Goal: Task Accomplishment & Management: Use online tool/utility

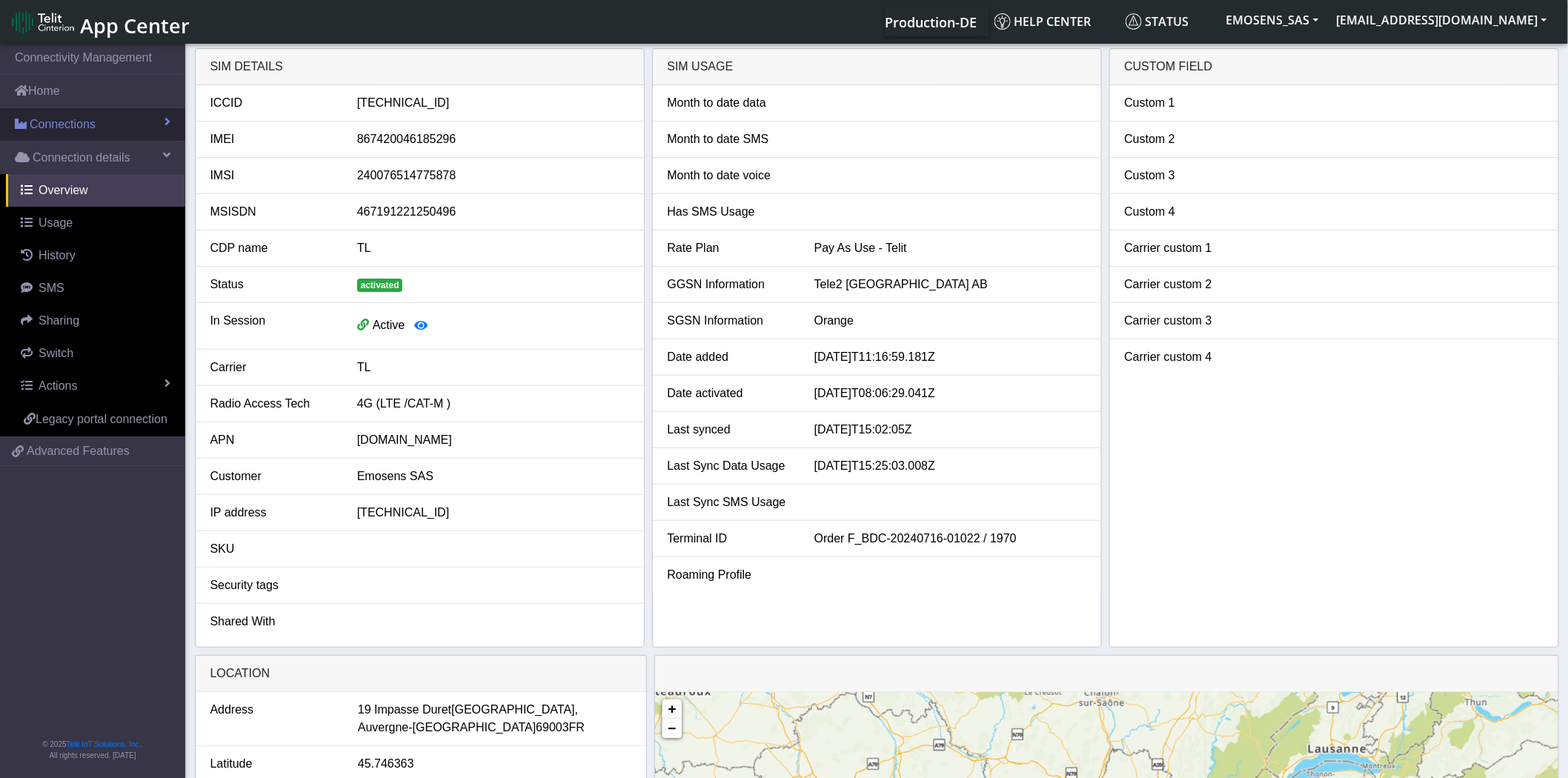
click at [48, 120] on span "Connections" at bounding box center [62, 125] width 66 height 18
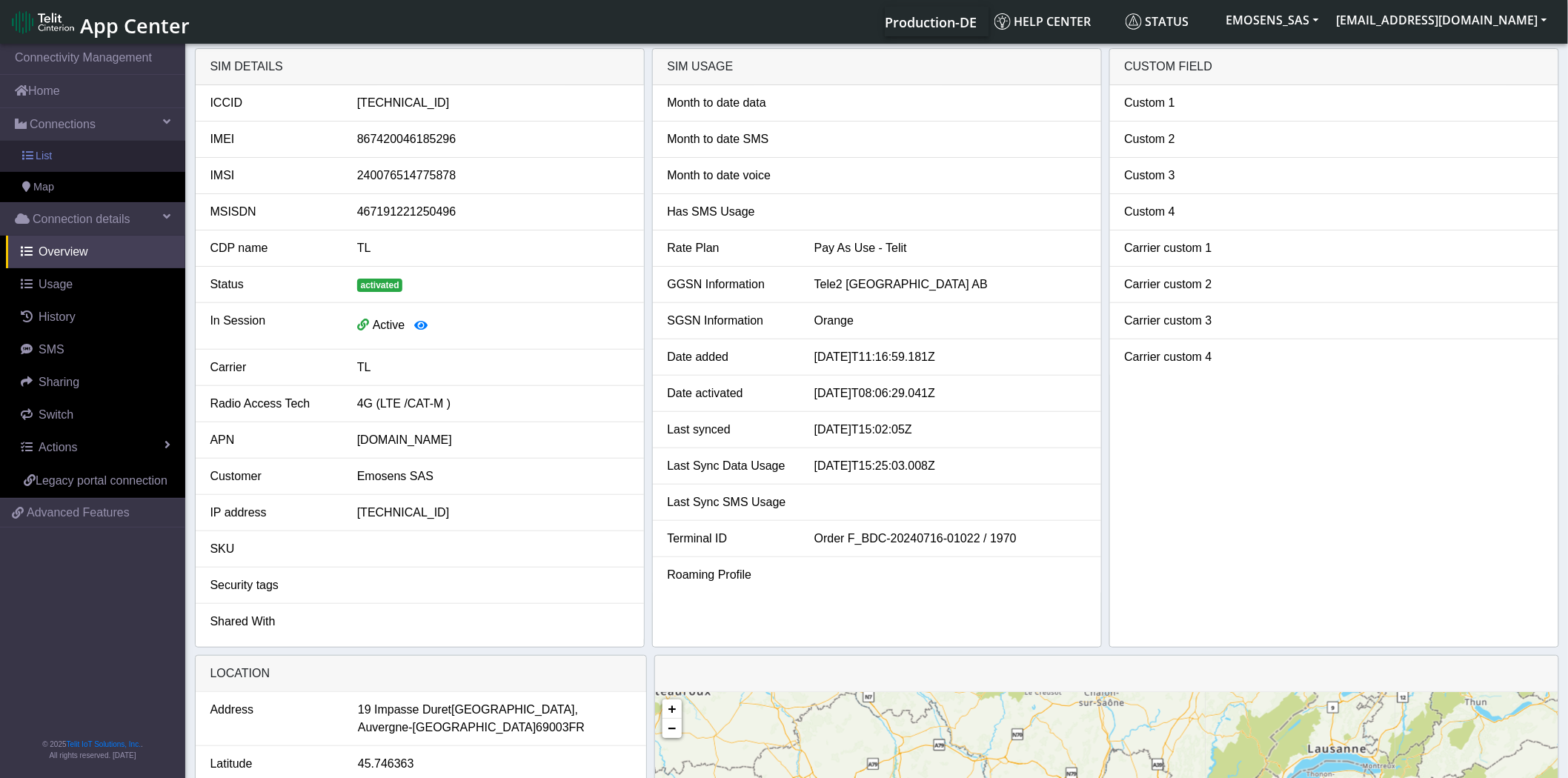
click at [44, 159] on span "List" at bounding box center [44, 157] width 16 height 16
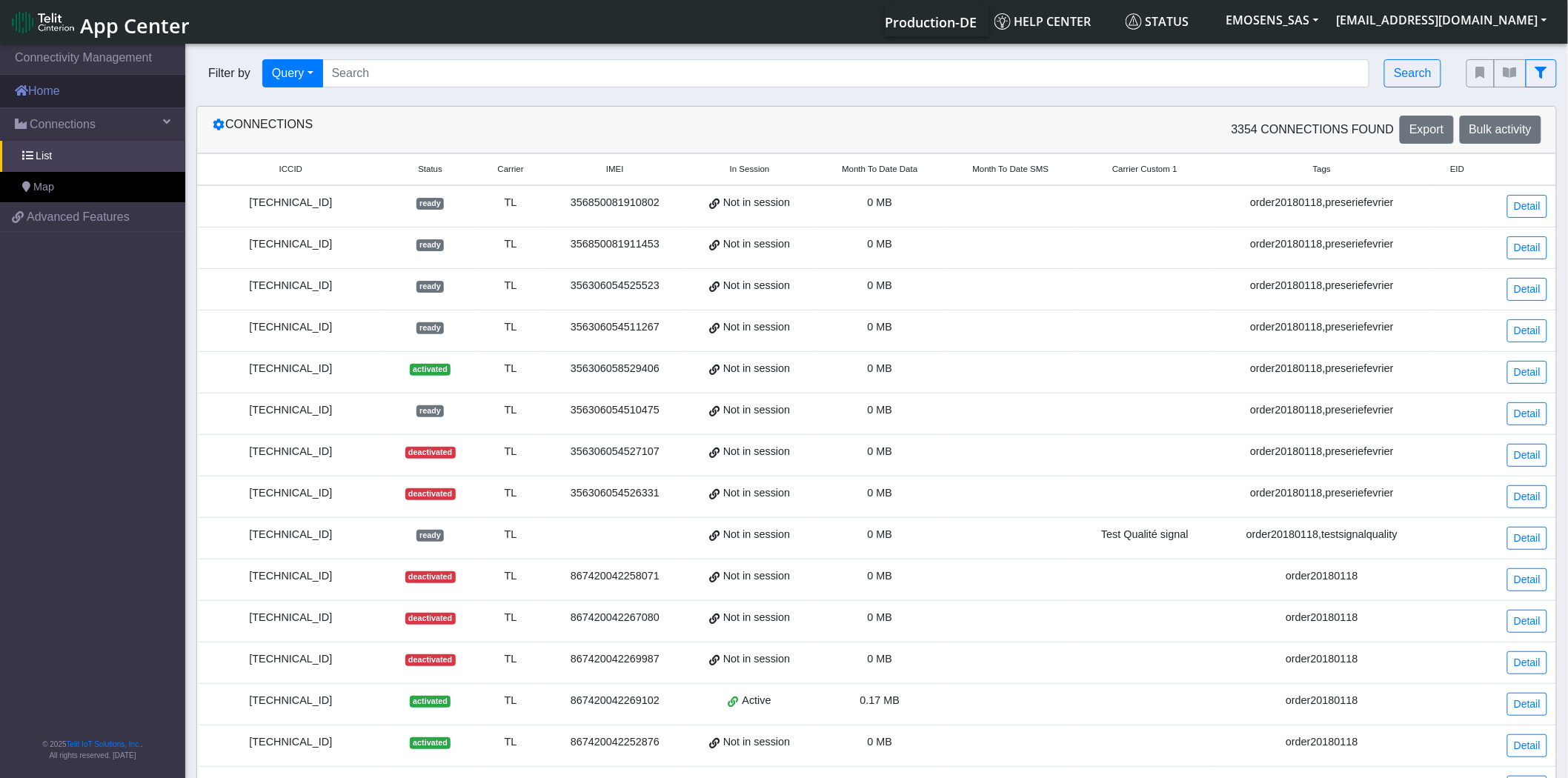
click at [56, 86] on link "Home" at bounding box center [92, 91] width 185 height 33
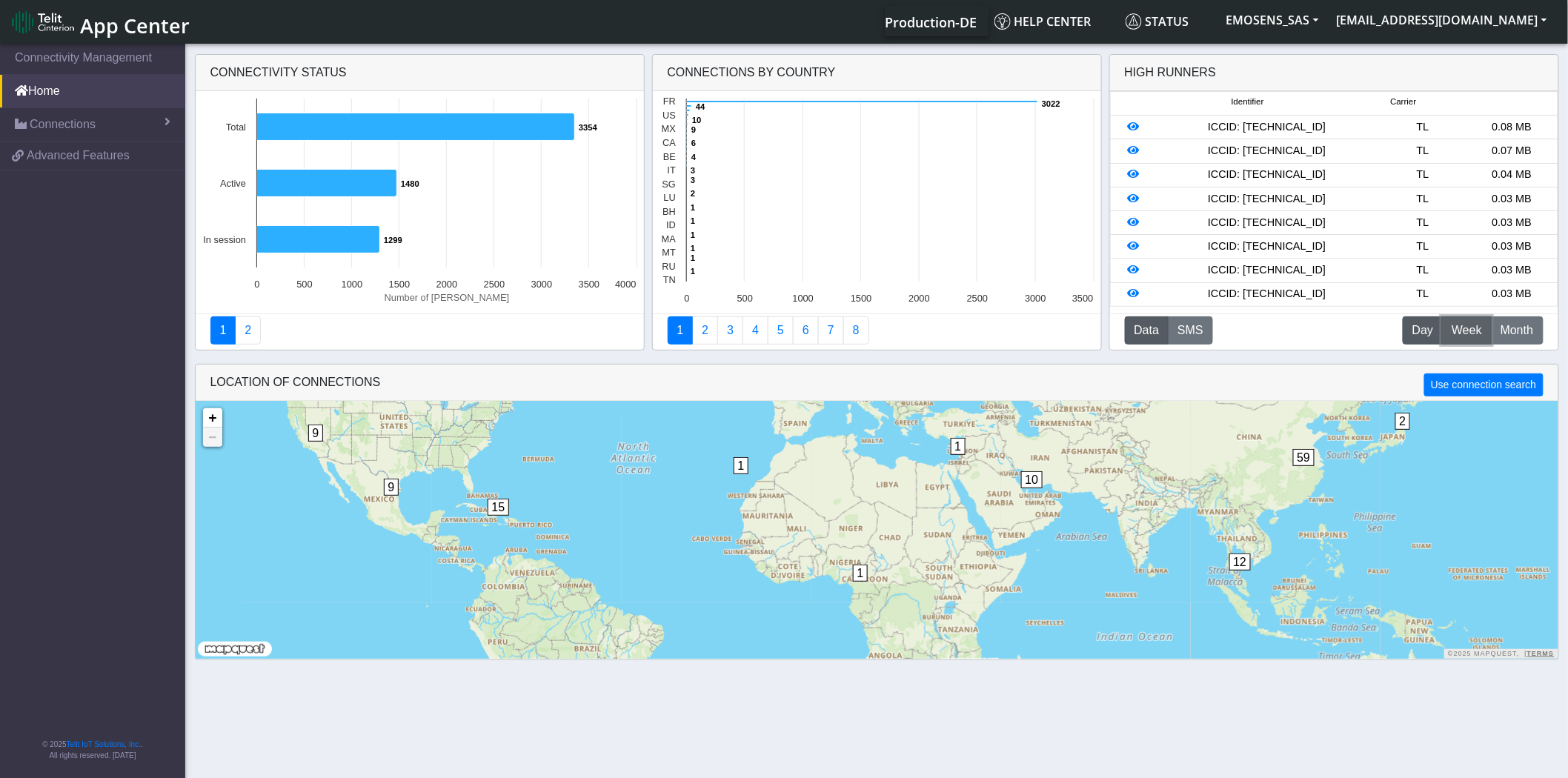
click at [1469, 334] on span "Week" at bounding box center [1466, 330] width 30 height 18
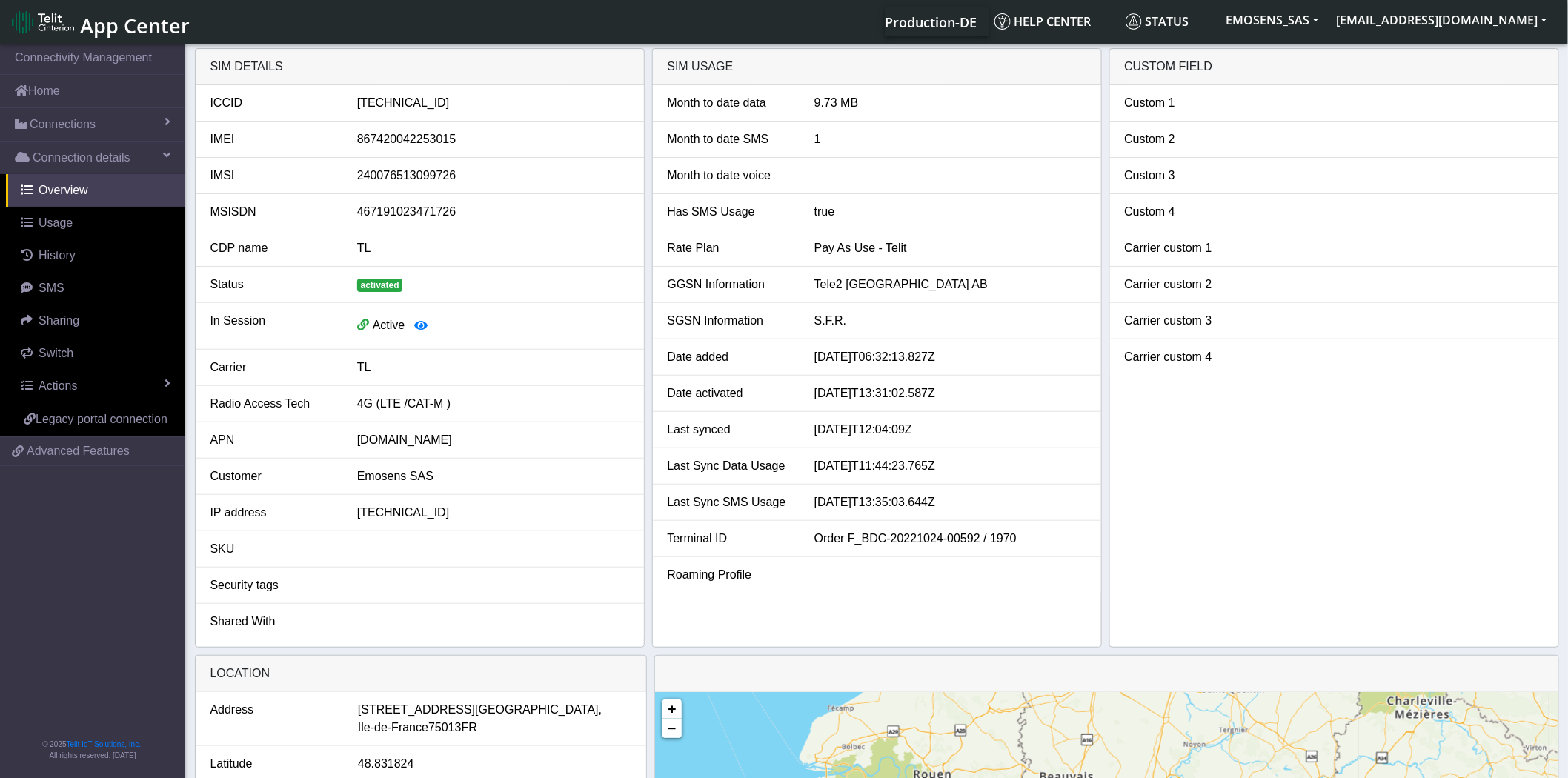
click at [436, 99] on div "89462008022006567863" at bounding box center [493, 103] width 295 height 18
copy div "89462008022006567863"
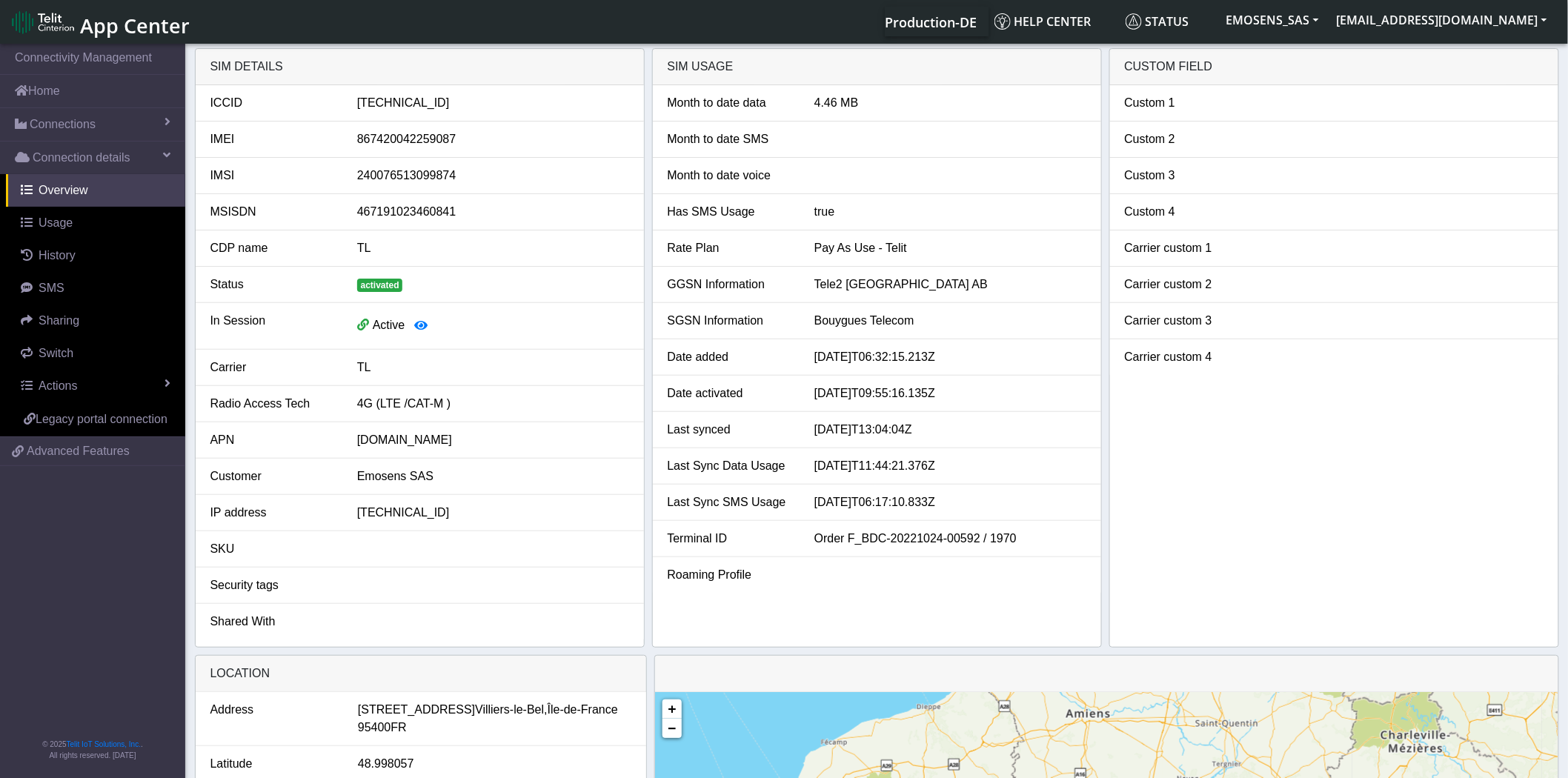
click at [423, 104] on div "89462008022006569349" at bounding box center [493, 103] width 295 height 18
copy div "89462008022006569349"
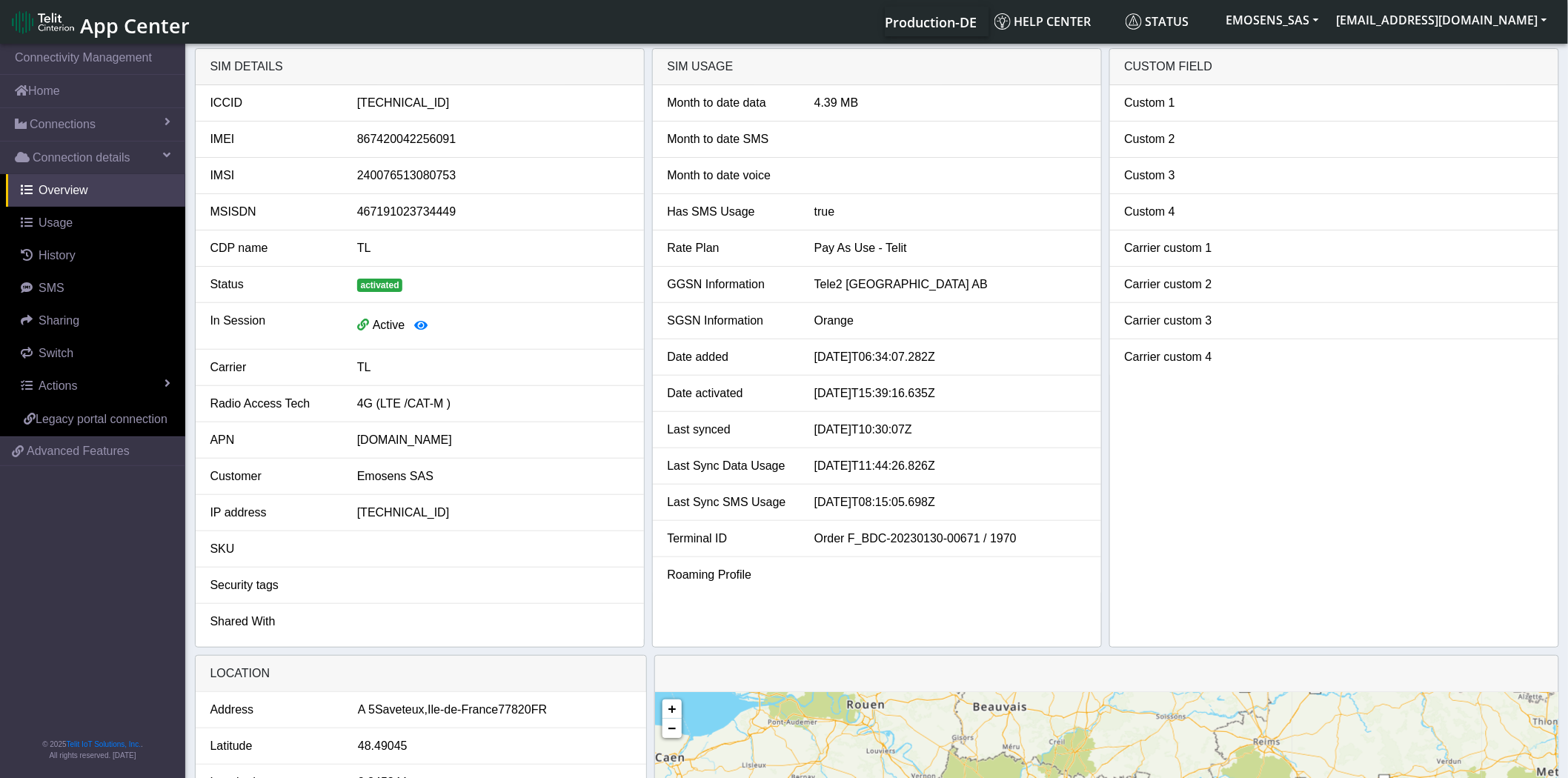
click at [415, 100] on div "89462008022006378139" at bounding box center [493, 103] width 295 height 18
copy div "89462008022006378139"
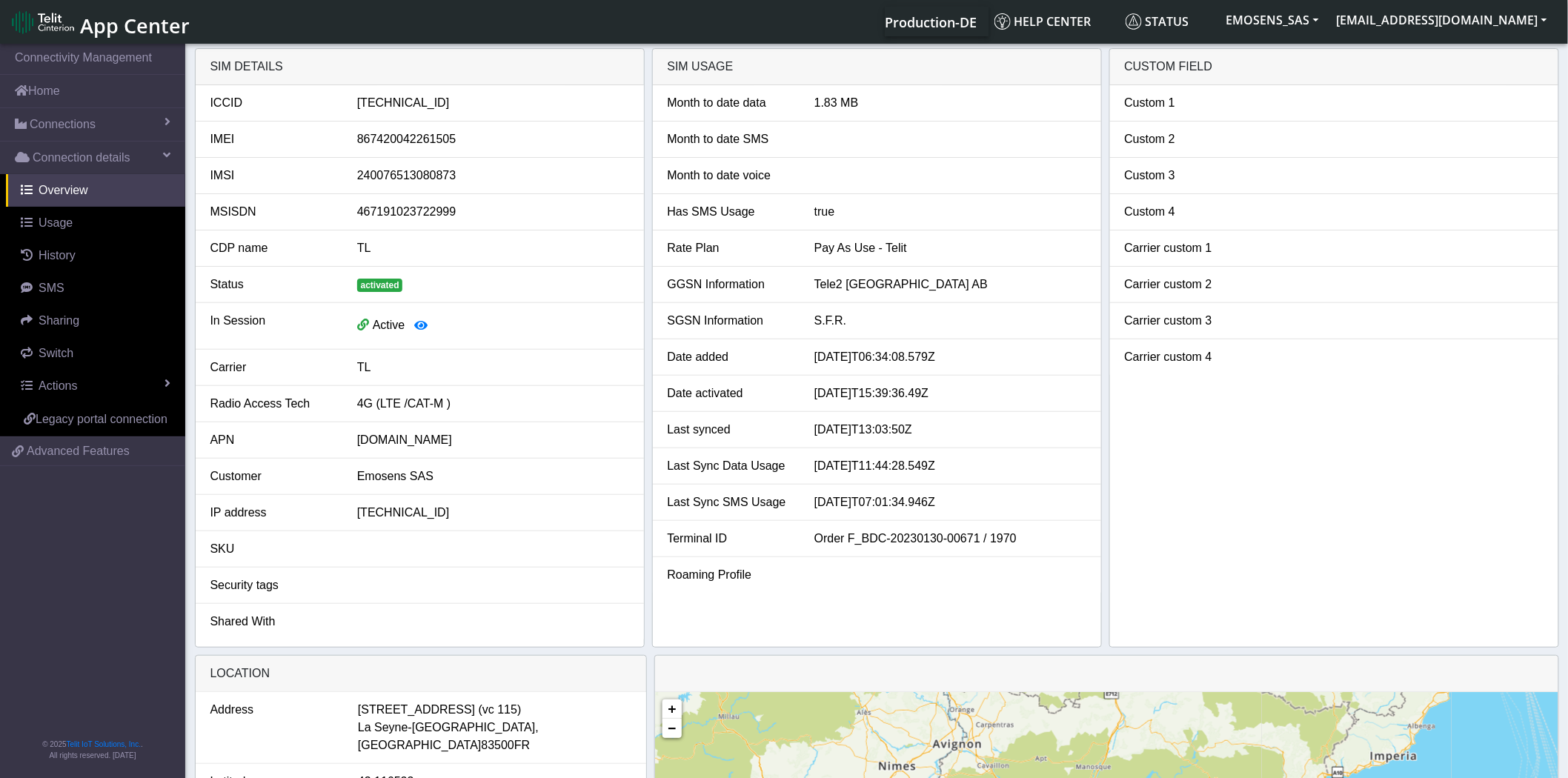
click at [420, 101] on div "[TECHNICAL_ID]" at bounding box center [493, 103] width 295 height 18
copy div "[TECHNICAL_ID]"
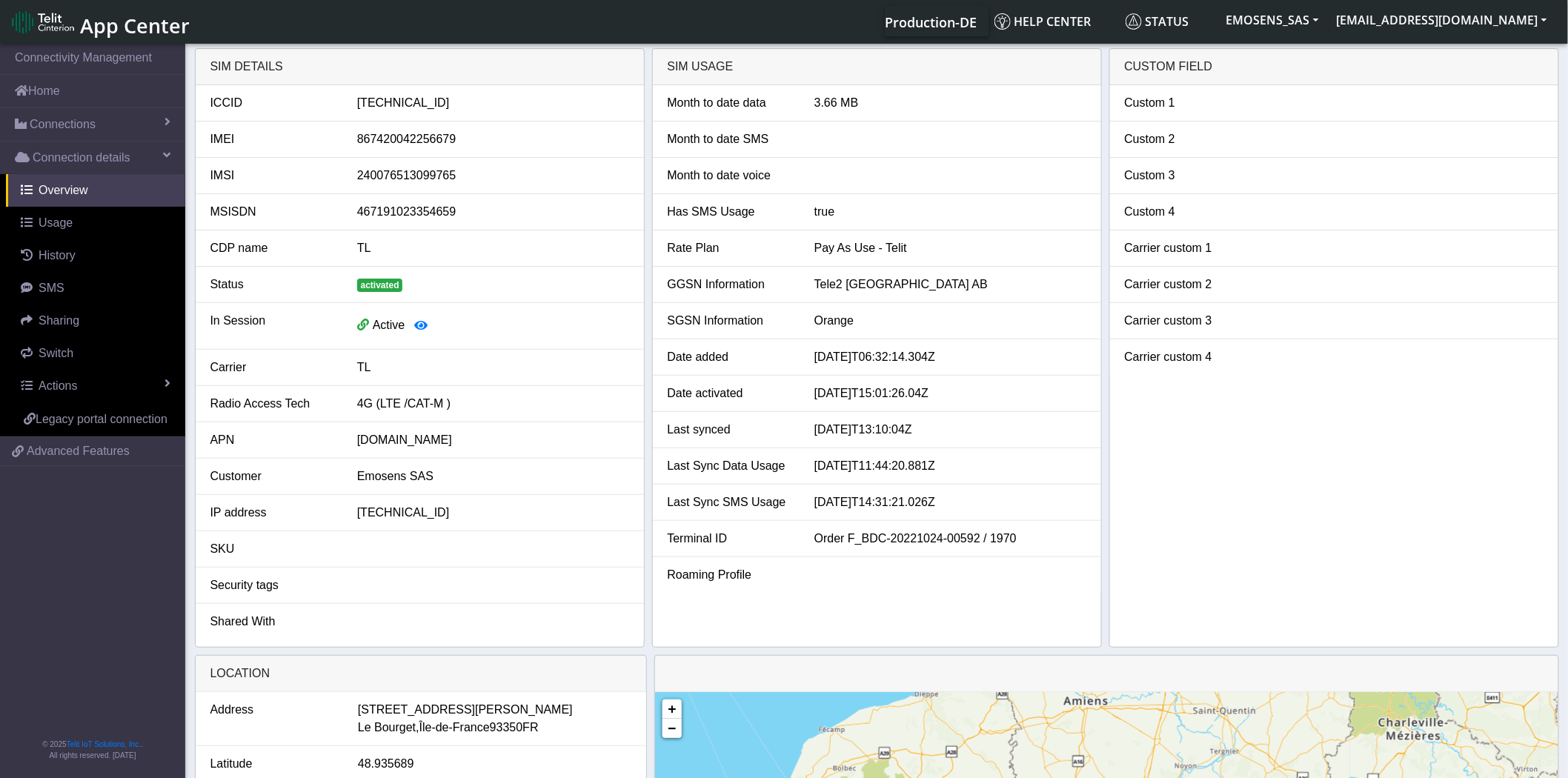
click at [408, 96] on div "[TECHNICAL_ID]" at bounding box center [493, 103] width 295 height 18
copy div "[TECHNICAL_ID]"
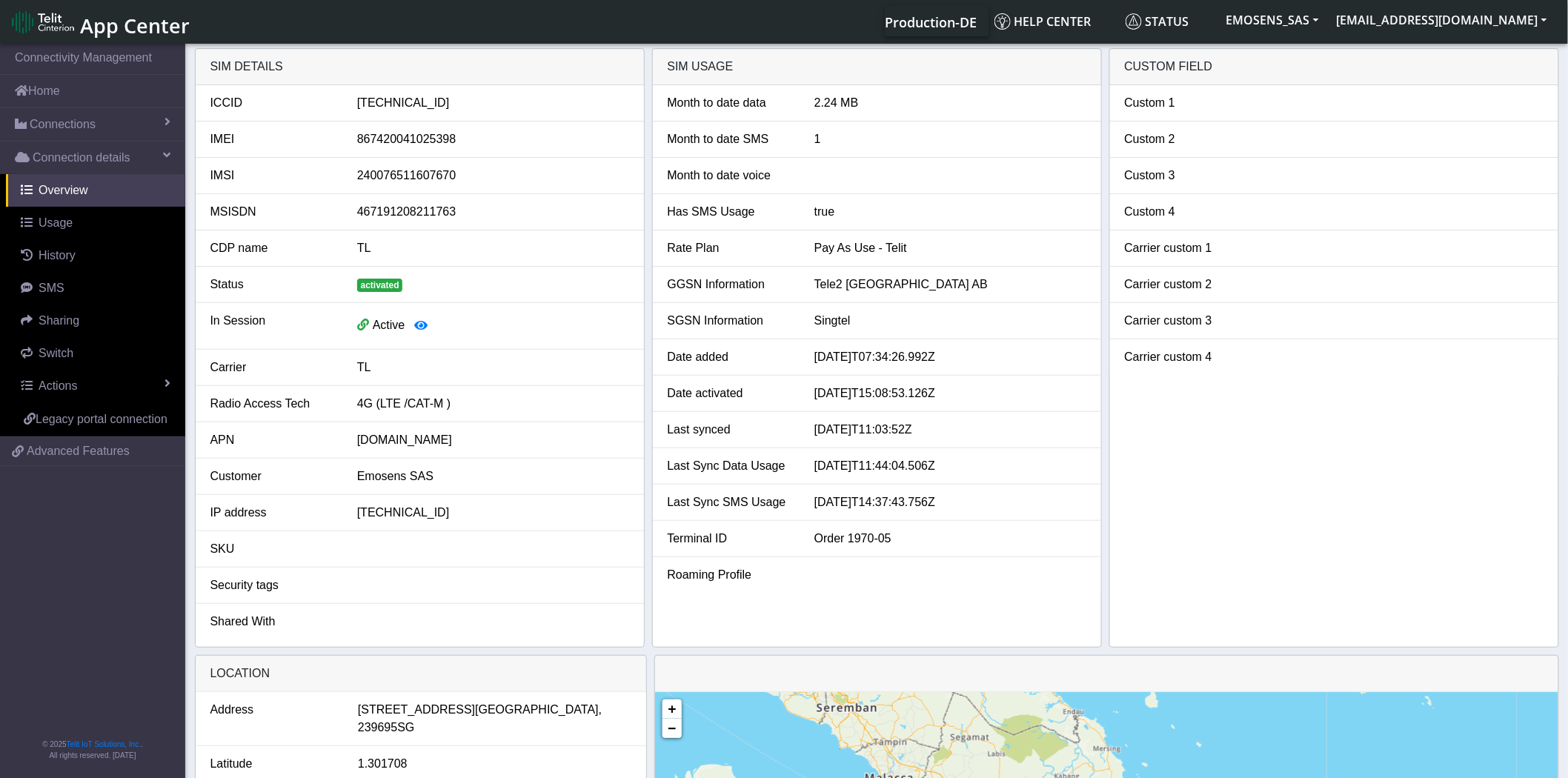
click at [423, 99] on div "[TECHNICAL_ID]" at bounding box center [493, 103] width 295 height 18
copy div "89462008012008519145"
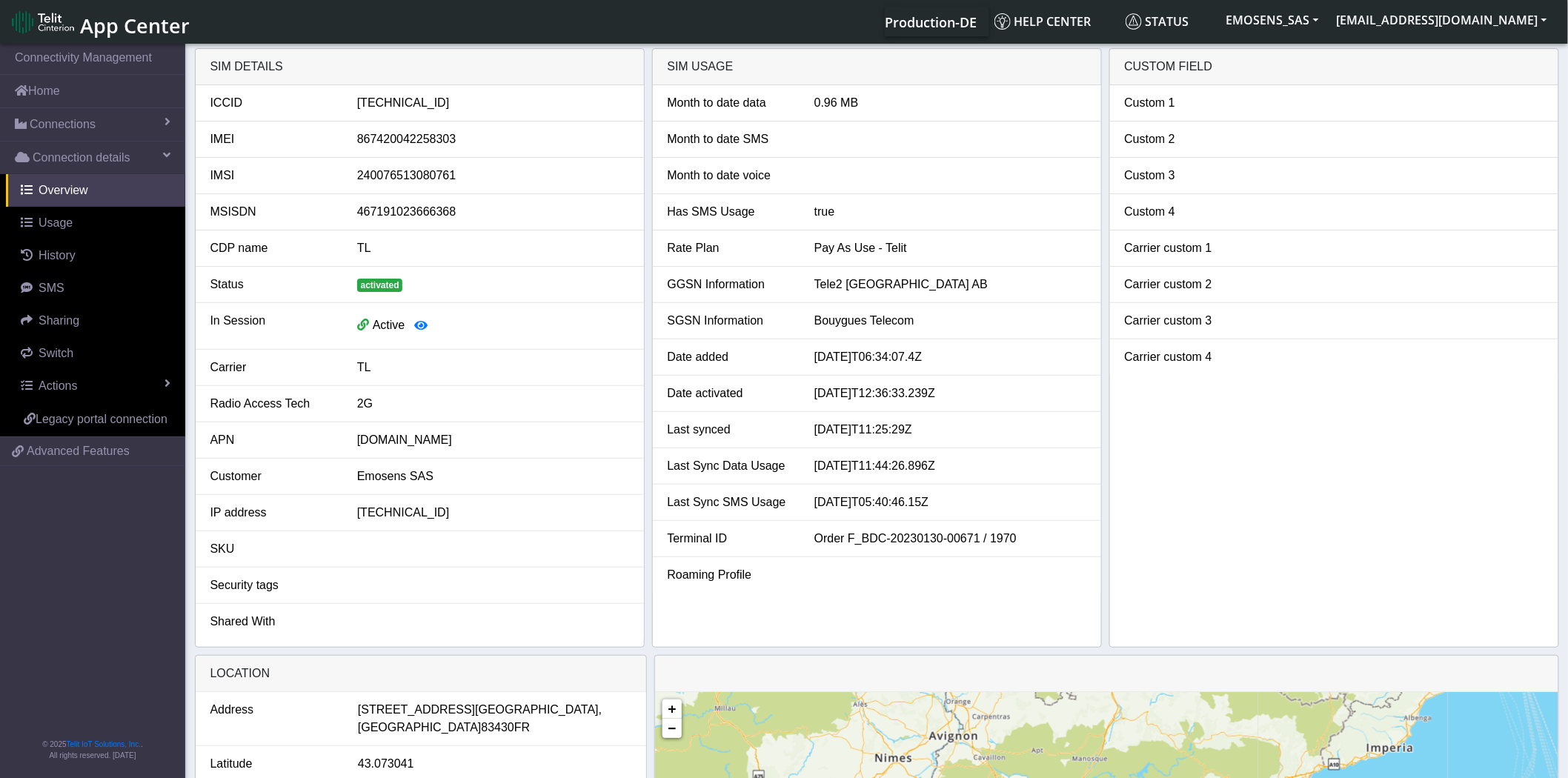
click at [400, 104] on div "89462008022006378212" at bounding box center [493, 103] width 295 height 18
copy div "89462008022006378212"
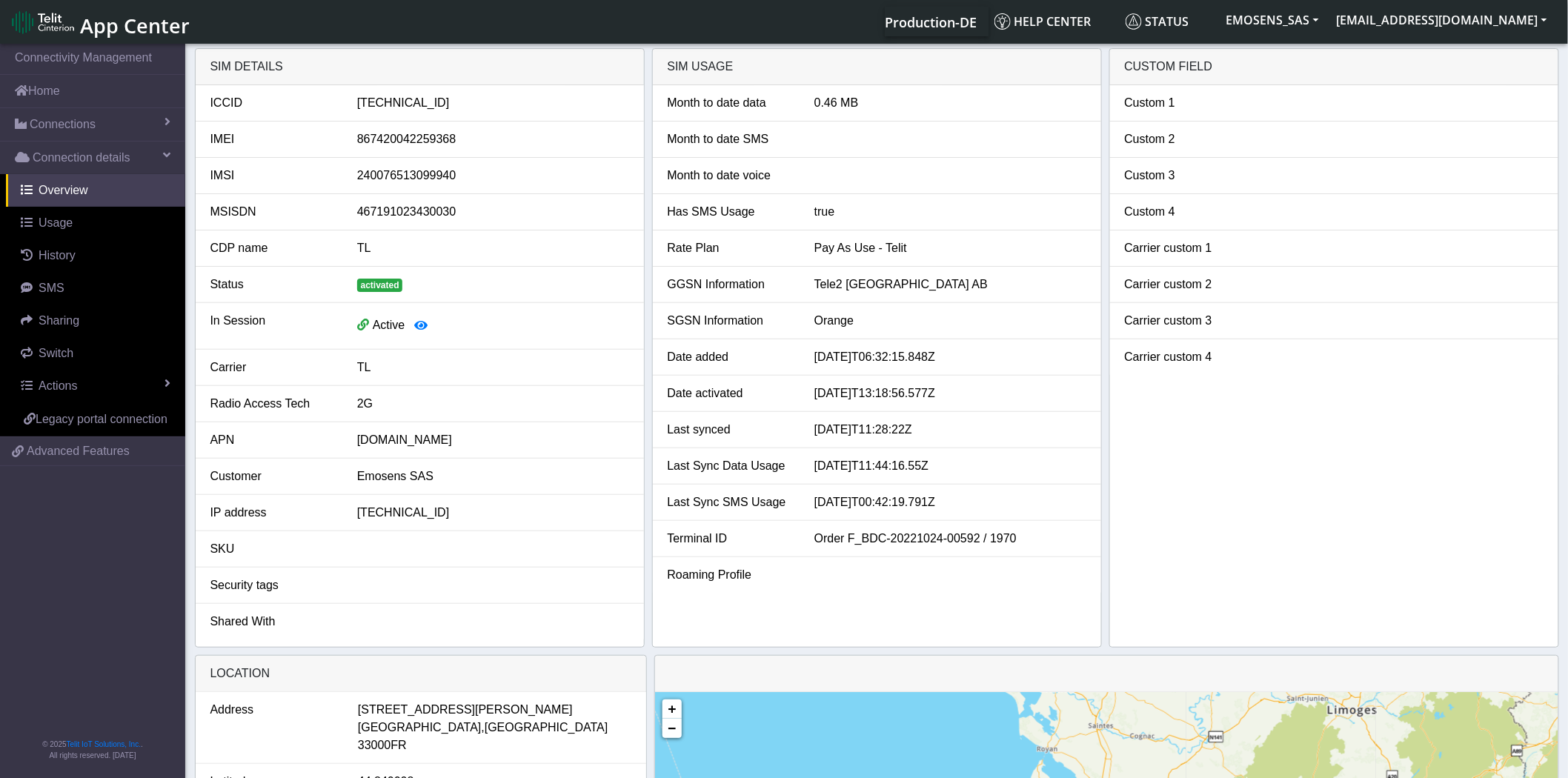
click at [434, 106] on div "[TECHNICAL_ID]" at bounding box center [493, 103] width 295 height 18
click at [434, 105] on div "[TECHNICAL_ID]" at bounding box center [493, 103] width 295 height 18
copy div "[TECHNICAL_ID]"
click at [131, 32] on span "App Center" at bounding box center [135, 26] width 109 height 28
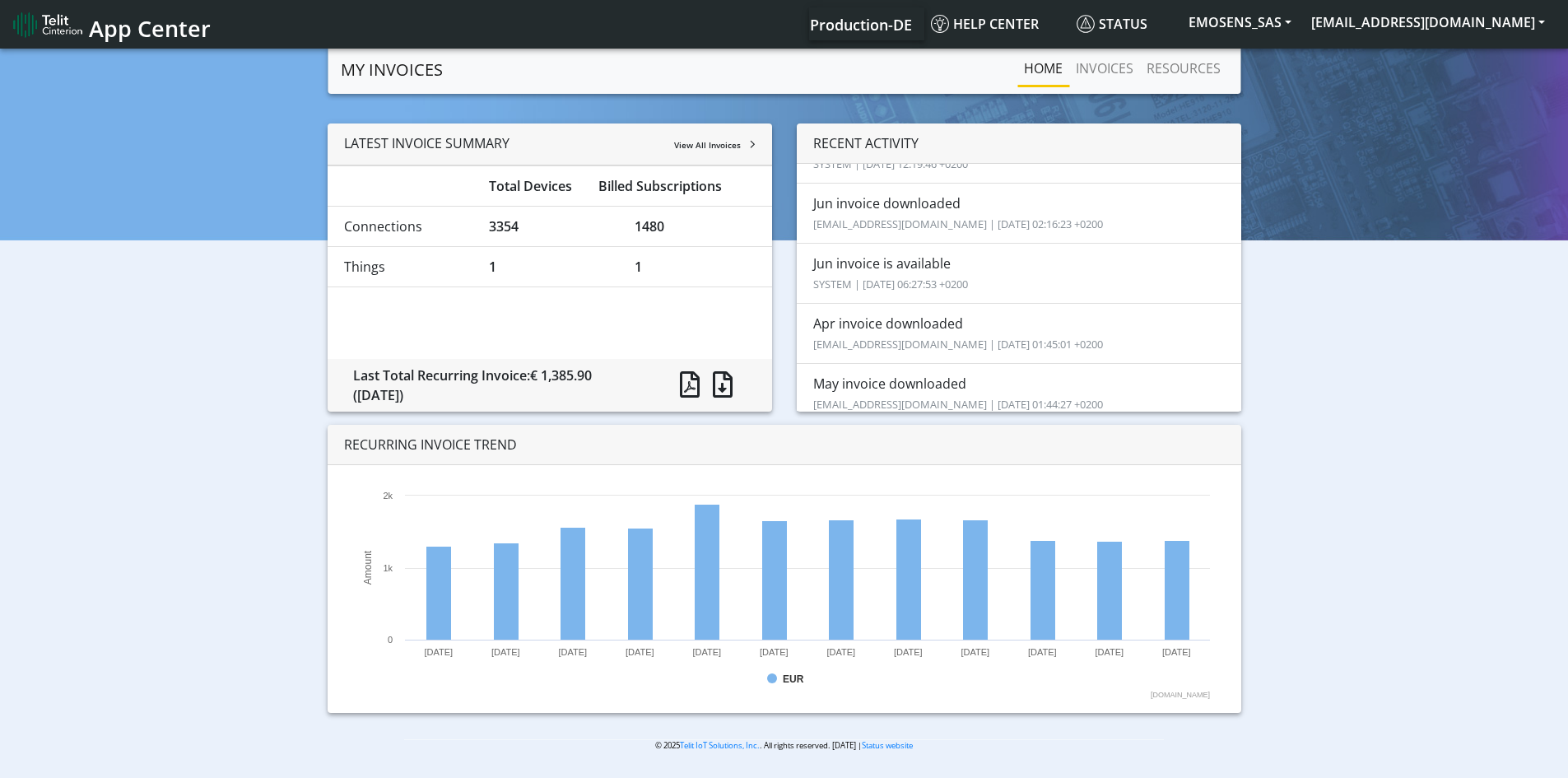
scroll to position [165, 0]
click at [1117, 56] on link "INVOICES" at bounding box center [1105, 68] width 71 height 33
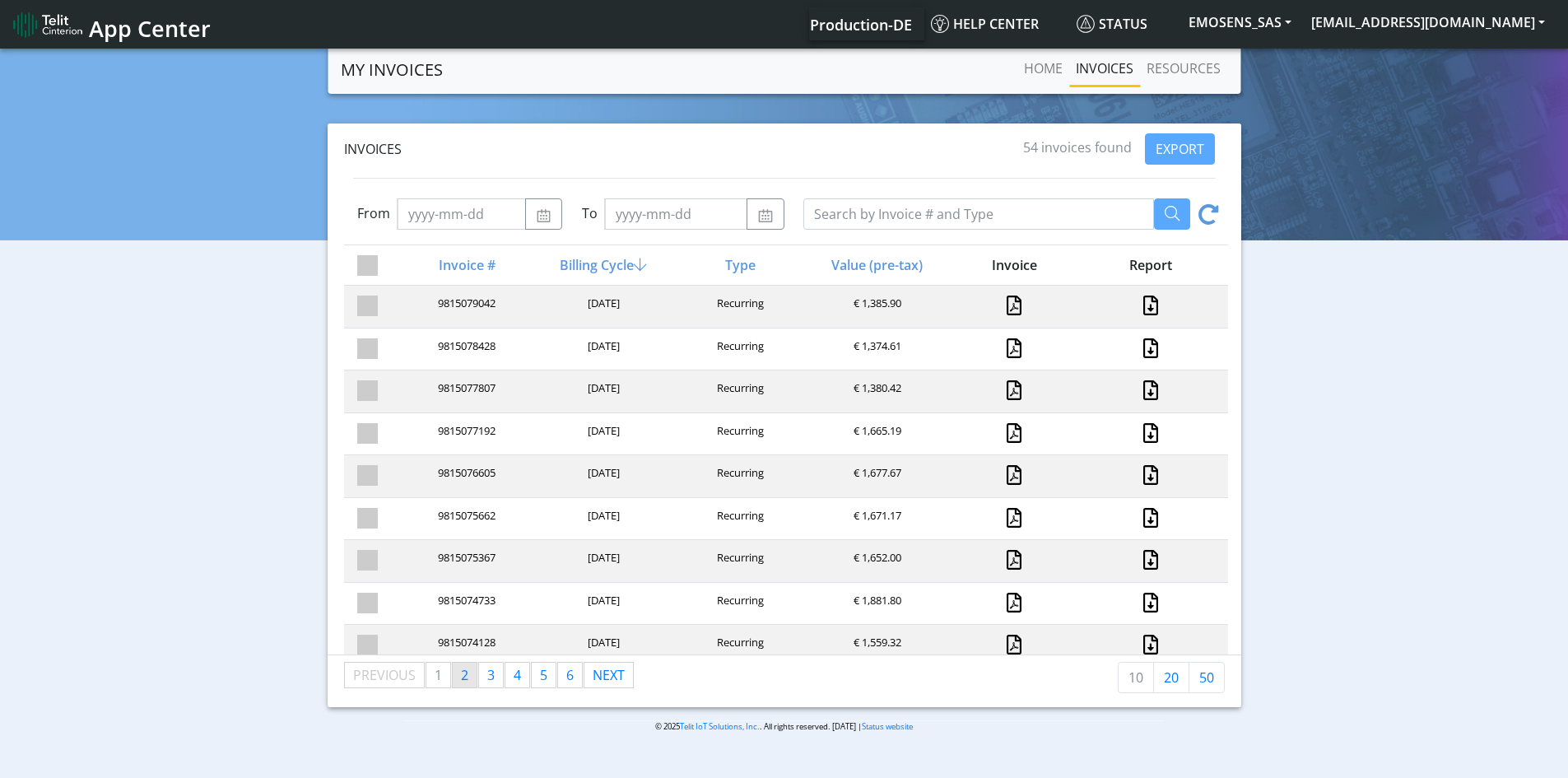
click at [467, 676] on span "2" at bounding box center [465, 676] width 7 height 18
click at [491, 677] on span "3" at bounding box center [491, 676] width 7 height 18
